Goal: Navigation & Orientation: Find specific page/section

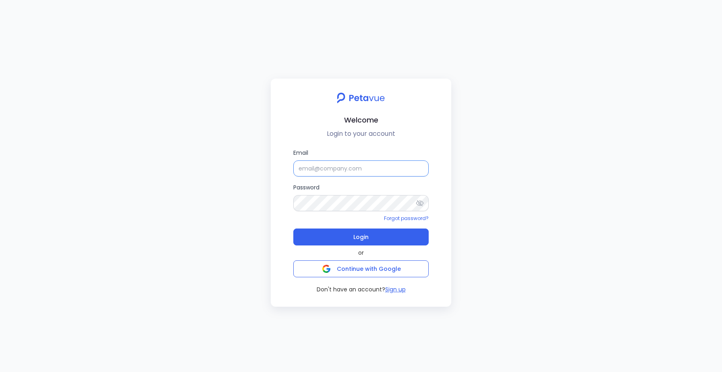
click at [301, 168] on input "Email" at bounding box center [360, 168] width 135 height 16
paste input "[EMAIL_ADDRESS][DOMAIN_NAME]"
type input "[EMAIL_ADDRESS][DOMAIN_NAME]"
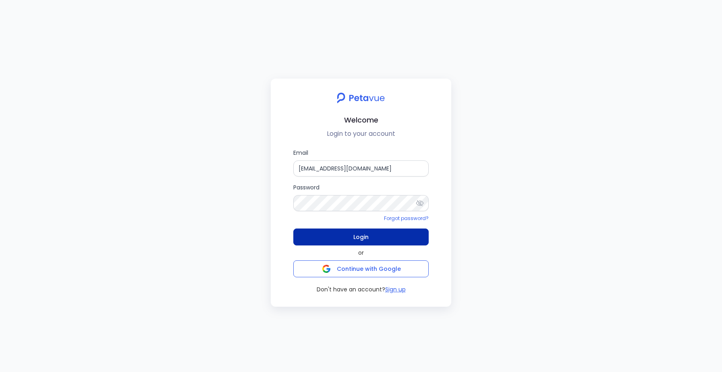
click at [353, 234] on span "Login" at bounding box center [360, 236] width 15 height 11
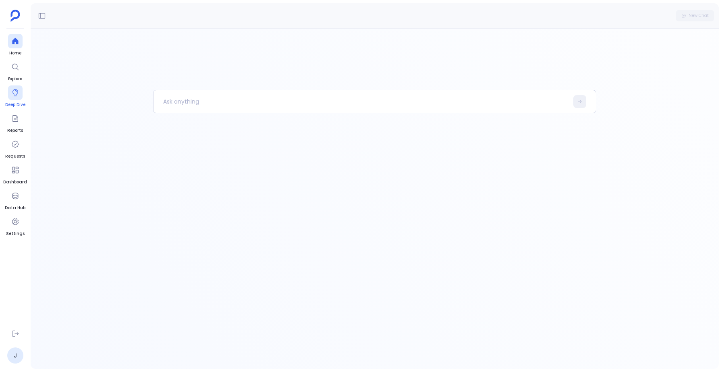
click at [18, 99] on div at bounding box center [15, 92] width 14 height 14
click at [61, 13] on icon "History" at bounding box center [61, 16] width 8 height 8
click at [136, 41] on icon at bounding box center [137, 41] width 4 height 4
click at [12, 197] on icon at bounding box center [15, 195] width 6 height 6
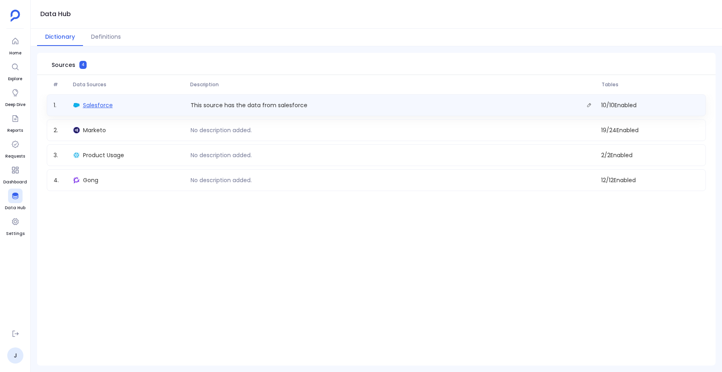
click at [102, 104] on span "Salesforce" at bounding box center [98, 105] width 30 height 8
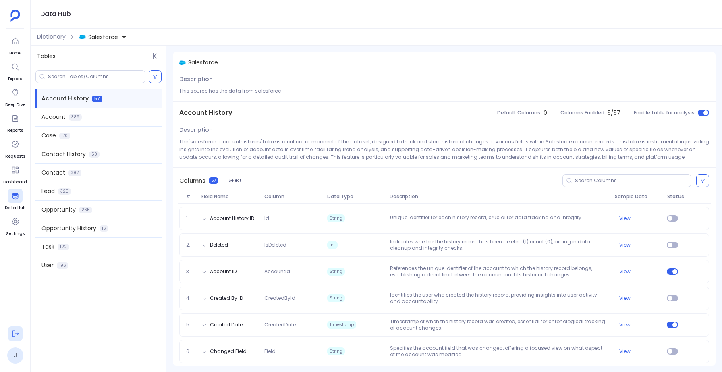
click at [19, 332] on icon at bounding box center [15, 333] width 8 height 8
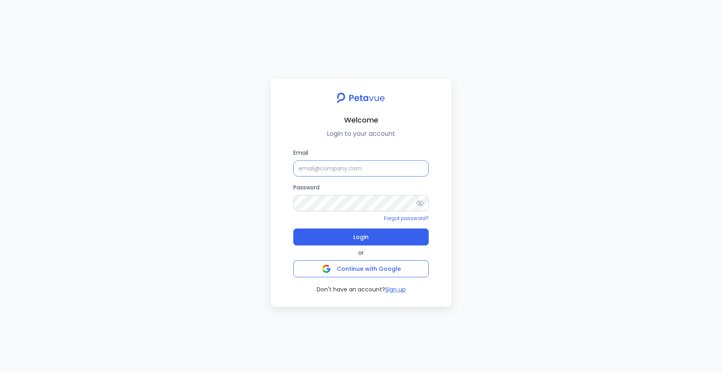
click at [327, 170] on input "Email" at bounding box center [360, 168] width 135 height 16
paste input "[EMAIL_ADDRESS][DOMAIN_NAME]"
type input "[EMAIL_ADDRESS][DOMAIN_NAME]"
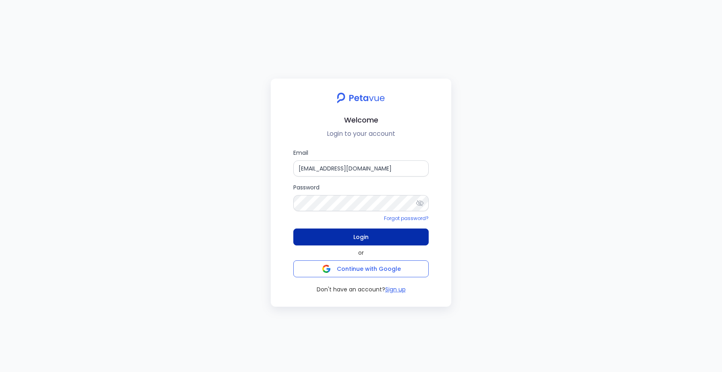
click at [351, 236] on button "Login" at bounding box center [360, 236] width 135 height 17
